Goal: Navigation & Orientation: Find specific page/section

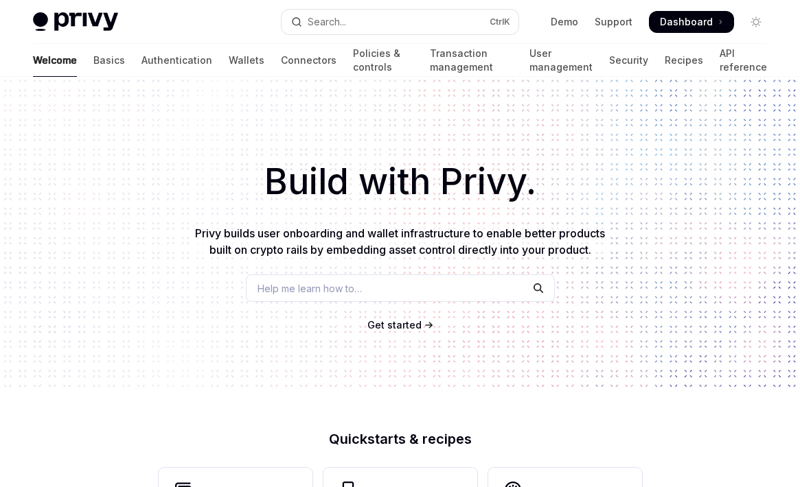
scroll to position [604, 0]
